Goal: Task Accomplishment & Management: Manage account settings

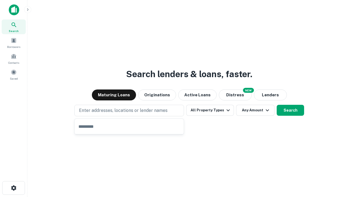
type input "**********"
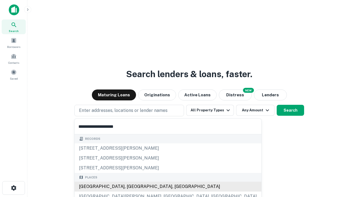
click at [131, 187] on div "[GEOGRAPHIC_DATA], [GEOGRAPHIC_DATA], [GEOGRAPHIC_DATA]" at bounding box center [168, 187] width 187 height 10
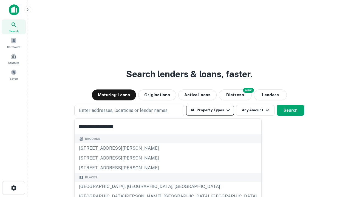
click at [210, 111] on button "All Property Types" at bounding box center [210, 110] width 48 height 11
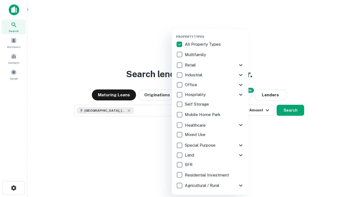
click at [214, 33] on button "button" at bounding box center [214, 33] width 77 height 0
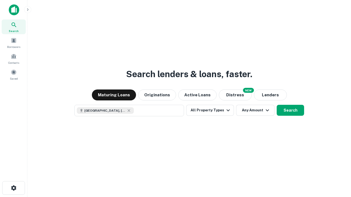
scroll to position [9, 0]
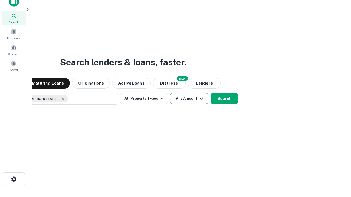
click at [170, 93] on button "Any Amount" at bounding box center [189, 98] width 38 height 11
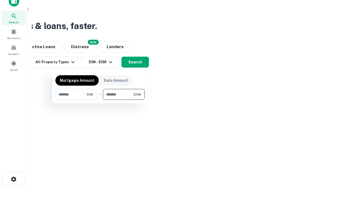
type input "*******"
click at [100, 100] on button "button" at bounding box center [99, 100] width 89 height 0
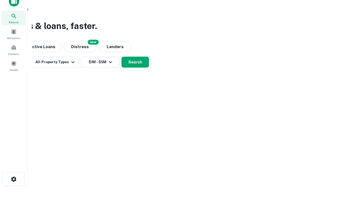
scroll to position [9, 0]
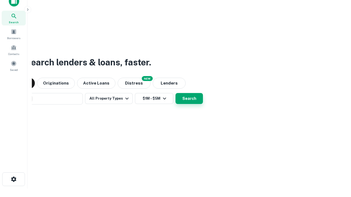
click at [175, 93] on button "Search" at bounding box center [188, 98] width 27 height 11
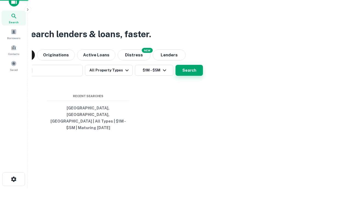
scroll to position [18, 155]
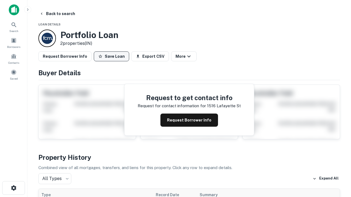
click at [111, 56] on button "Save Loan" at bounding box center [111, 57] width 35 height 10
click at [113, 56] on button "Loan Saved" at bounding box center [113, 57] width 38 height 10
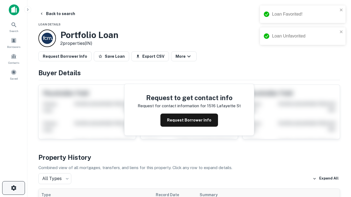
click at [13, 188] on icon "button" at bounding box center [13, 188] width 7 height 7
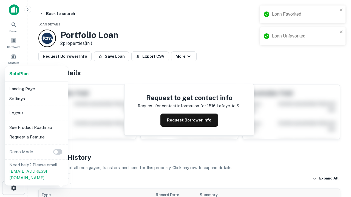
click at [36, 113] on li "Logout" at bounding box center [36, 113] width 59 height 10
